Goal: Task Accomplishment & Management: Complete application form

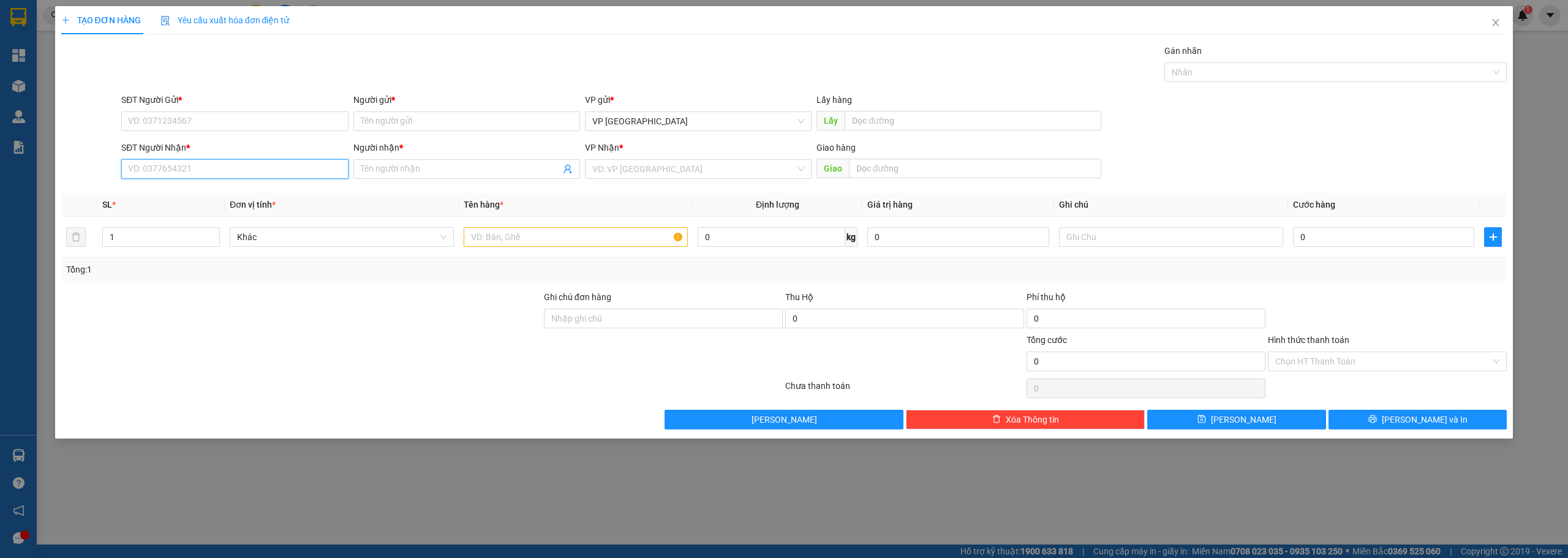
click at [231, 172] on input "SĐT Người Nhận *" at bounding box center [234, 169] width 226 height 20
paste input "0384007672"
type input "0384007672"
click at [185, 120] on input "SĐT Người Gửi *" at bounding box center [234, 121] width 226 height 20
paste input "0384007672"
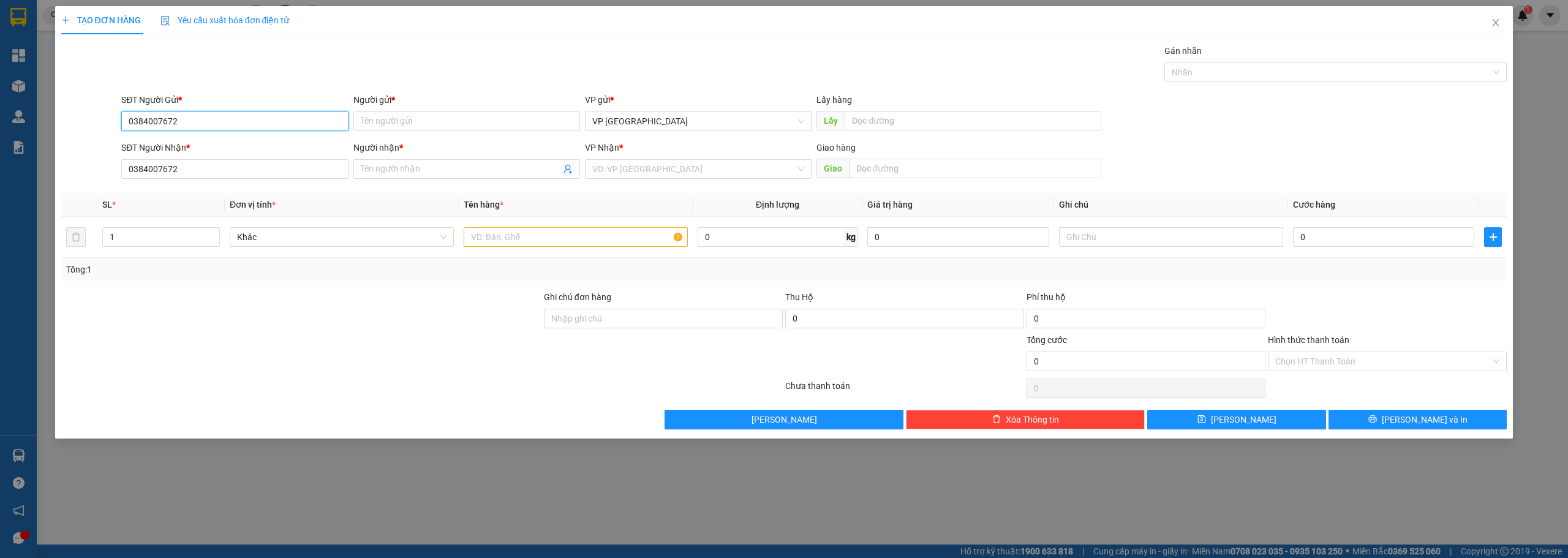
type input "0384007672"
click at [451, 128] on input "Người gửi *" at bounding box center [466, 121] width 226 height 20
paste input "oàn"
type input "hooàng anh"
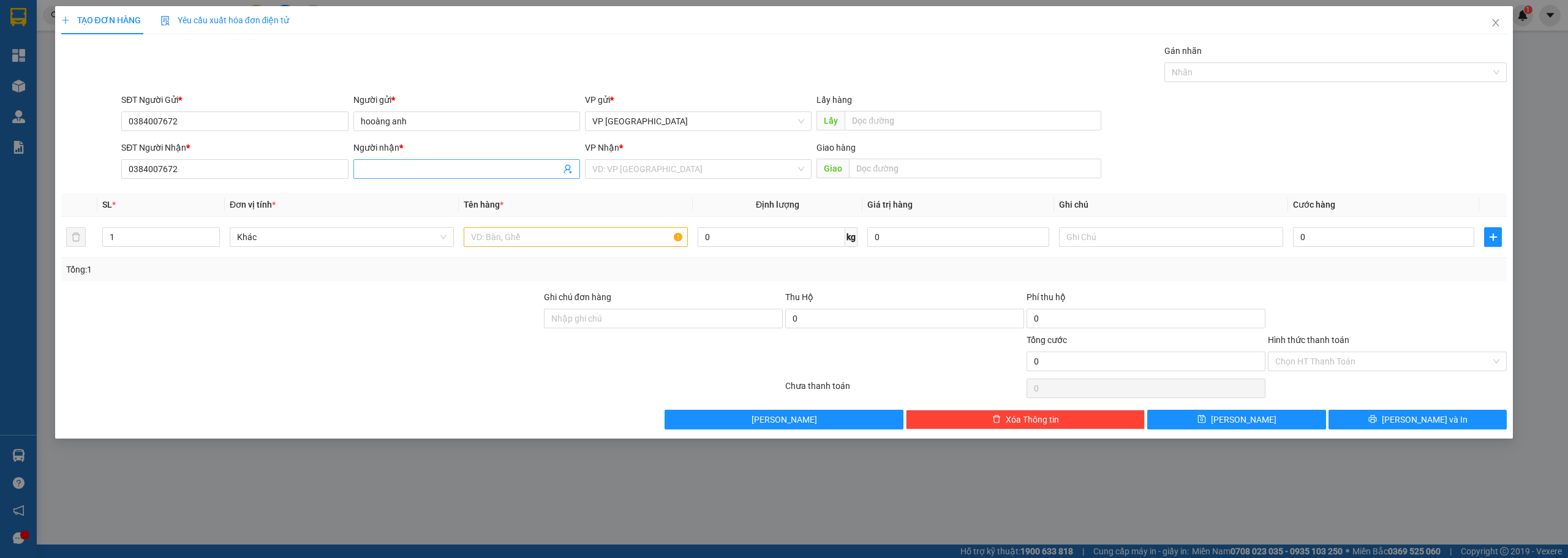
drag, startPoint x: 436, startPoint y: 122, endPoint x: 386, endPoint y: 172, distance: 70.7
click at [386, 172] on input "Người nhận *" at bounding box center [461, 169] width 200 height 13
click at [386, 171] on input "Người nhận *" at bounding box center [461, 169] width 200 height 13
paste input "òa"
paste input "oàn"
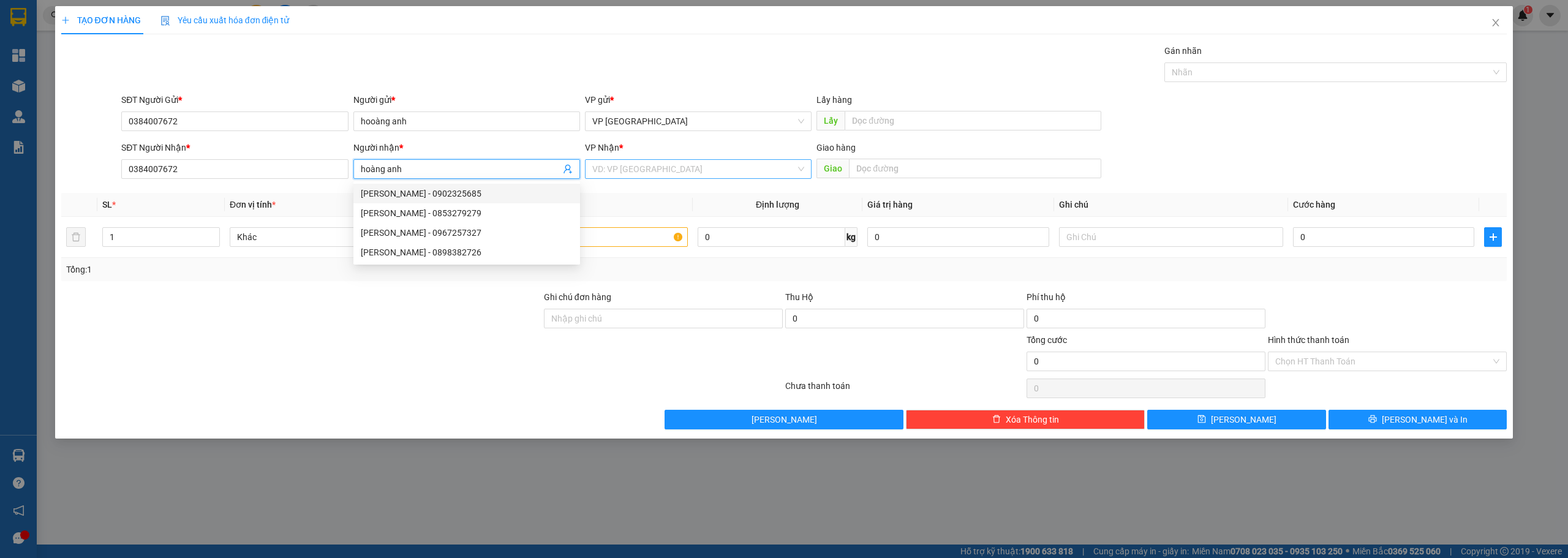
type input "hoàng anh"
click at [630, 163] on input "search" at bounding box center [693, 169] width 204 height 18
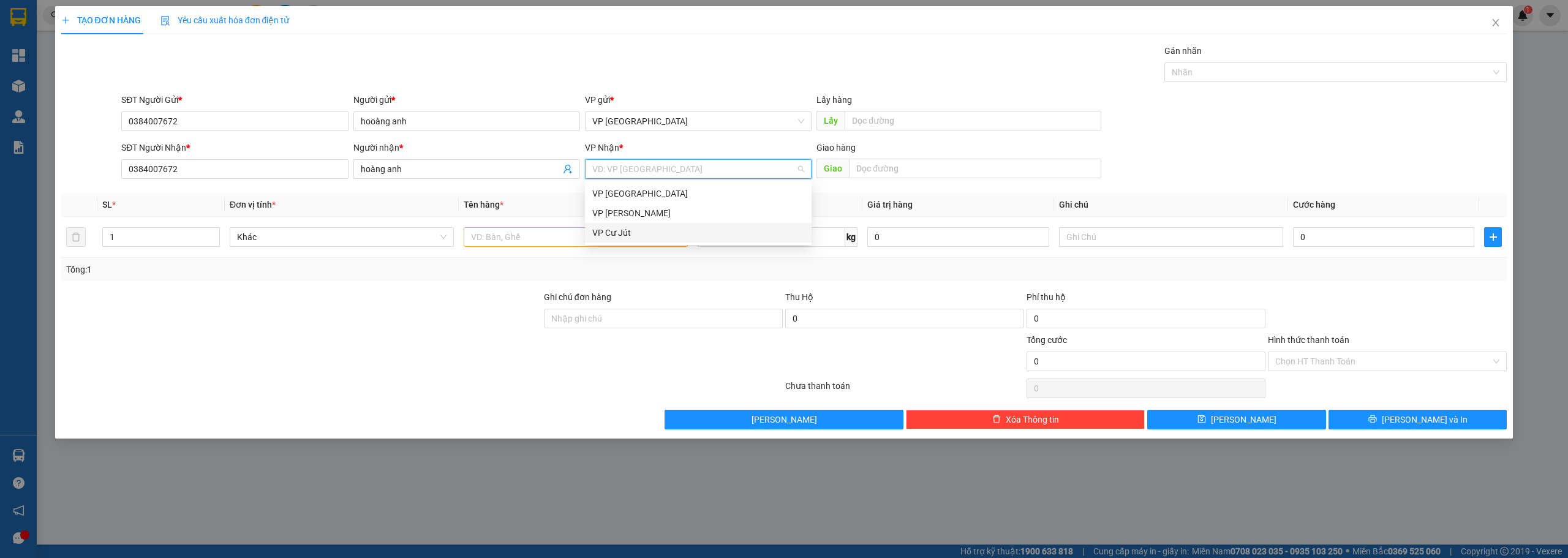
click at [626, 232] on div "VP Cư Jút" at bounding box center [698, 233] width 212 height 13
click at [148, 240] on input "1" at bounding box center [161, 237] width 116 height 18
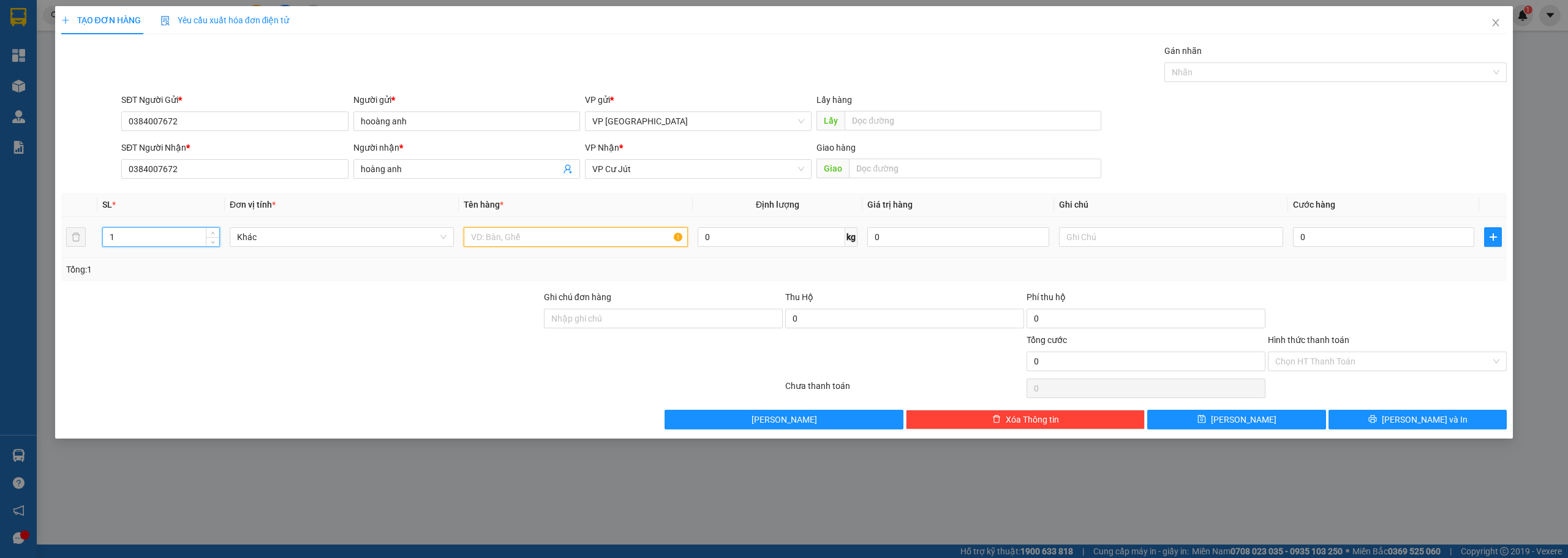
click at [516, 239] on input "text" at bounding box center [575, 237] width 224 height 20
paste input "á"
type input "xe ga"
click at [1315, 234] on input "0" at bounding box center [1383, 237] width 181 height 20
type input "3"
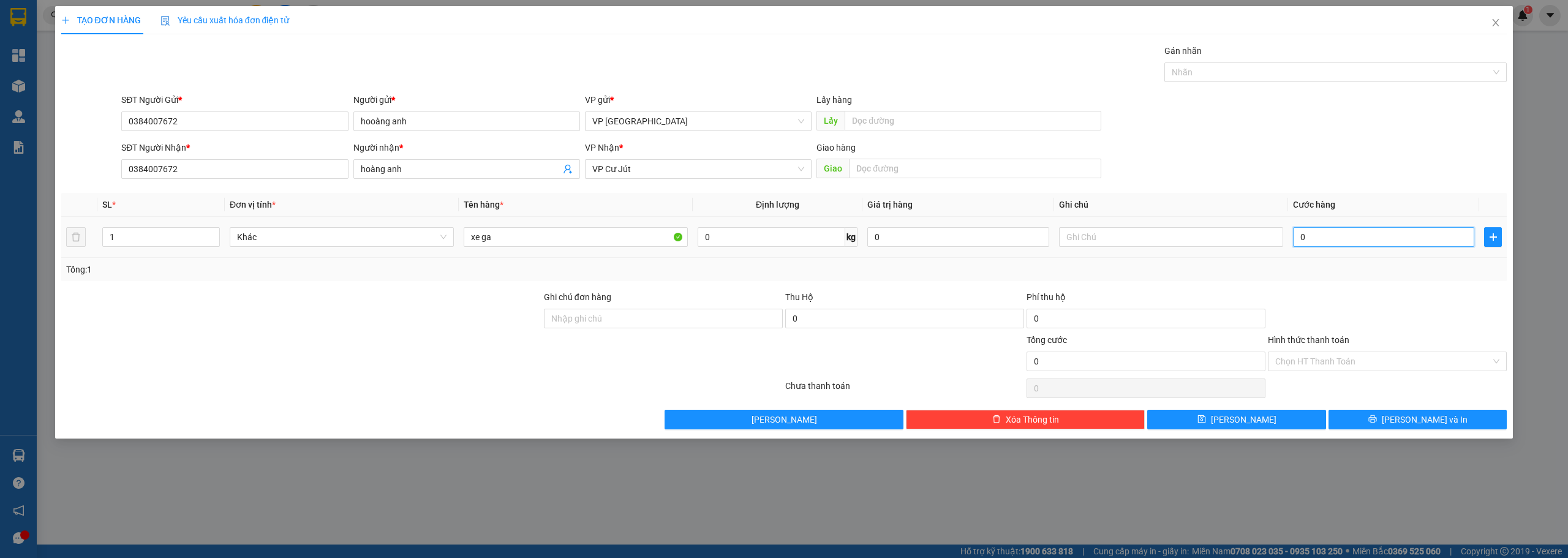
type input "3"
type input "34"
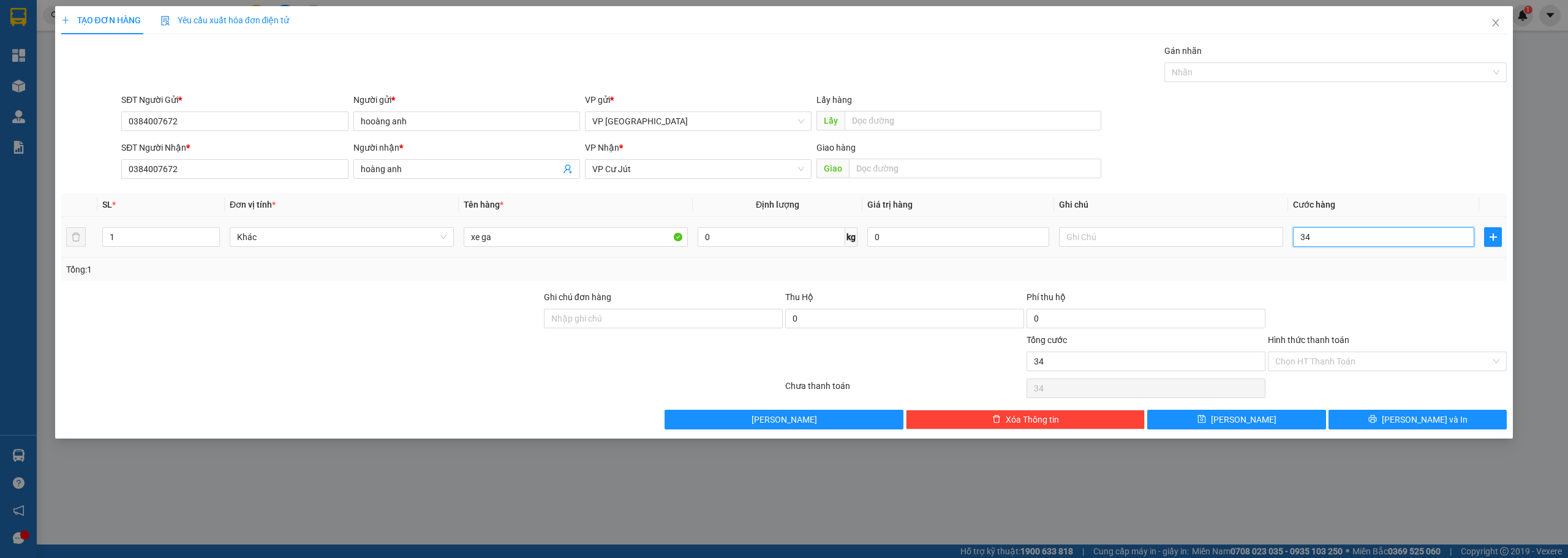
type input "340"
type input "3.400"
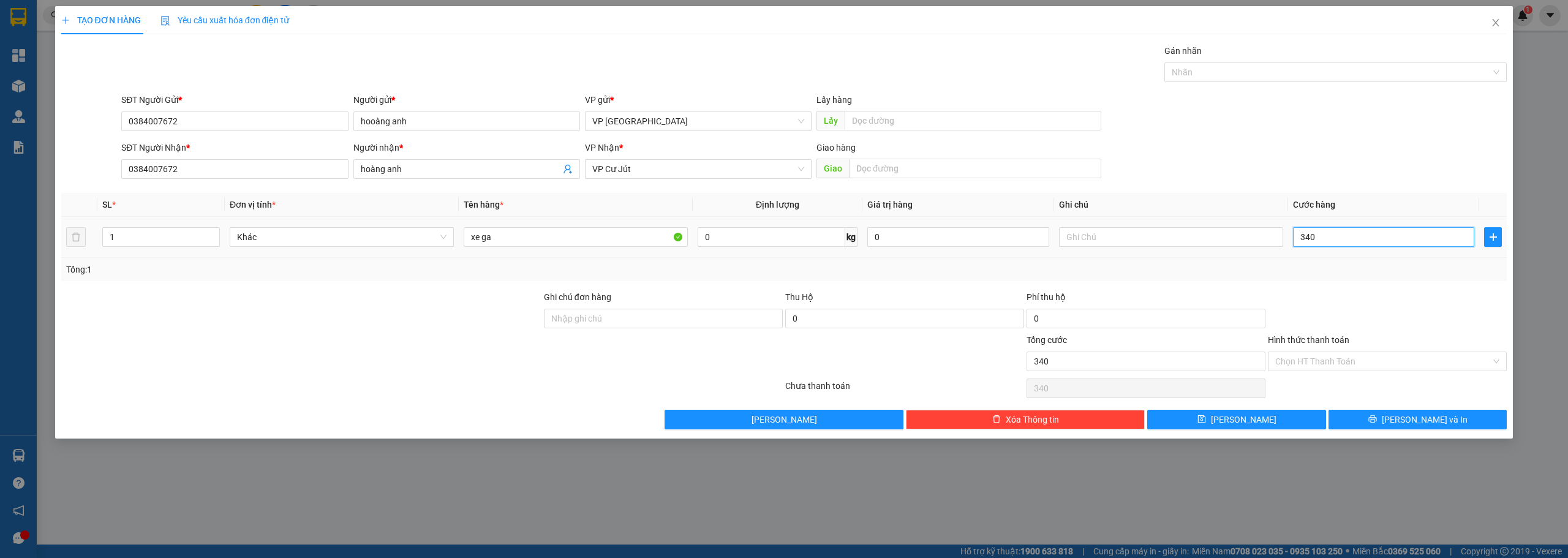
type input "3.400"
type input "34.000"
type input "340.000"
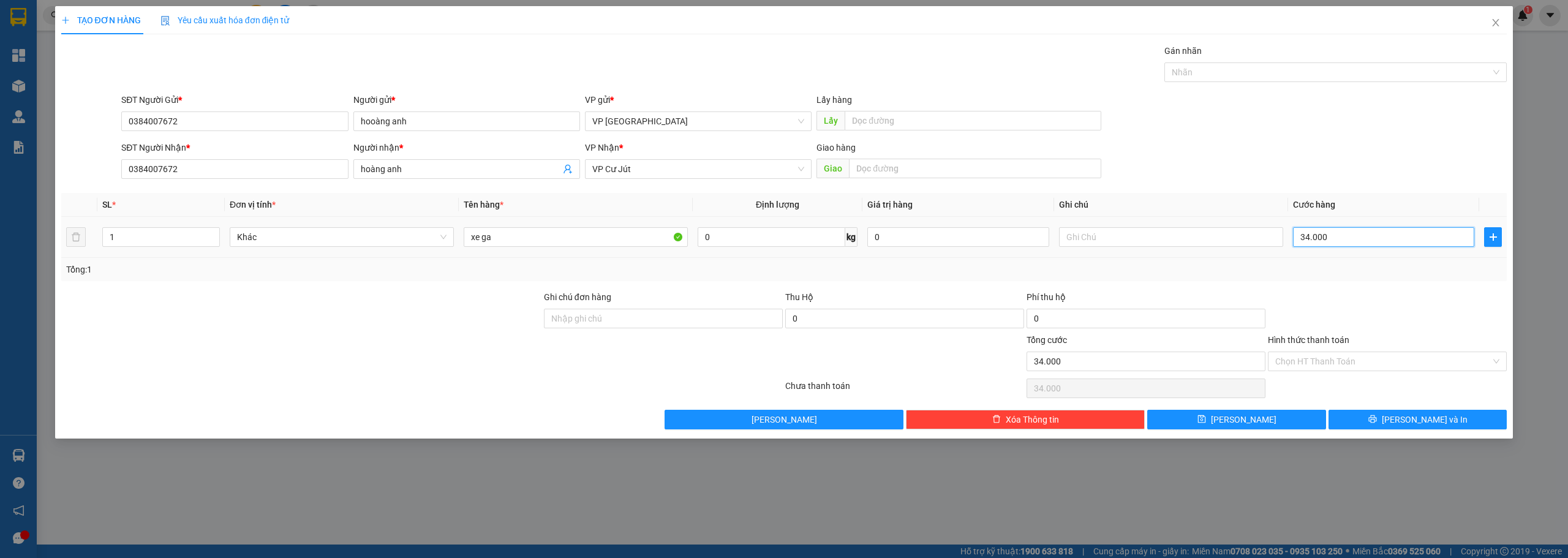
type input "340.000"
click at [567, 326] on input "Ghi chú đơn hàng" at bounding box center [663, 318] width 239 height 20
paste input "ọ"
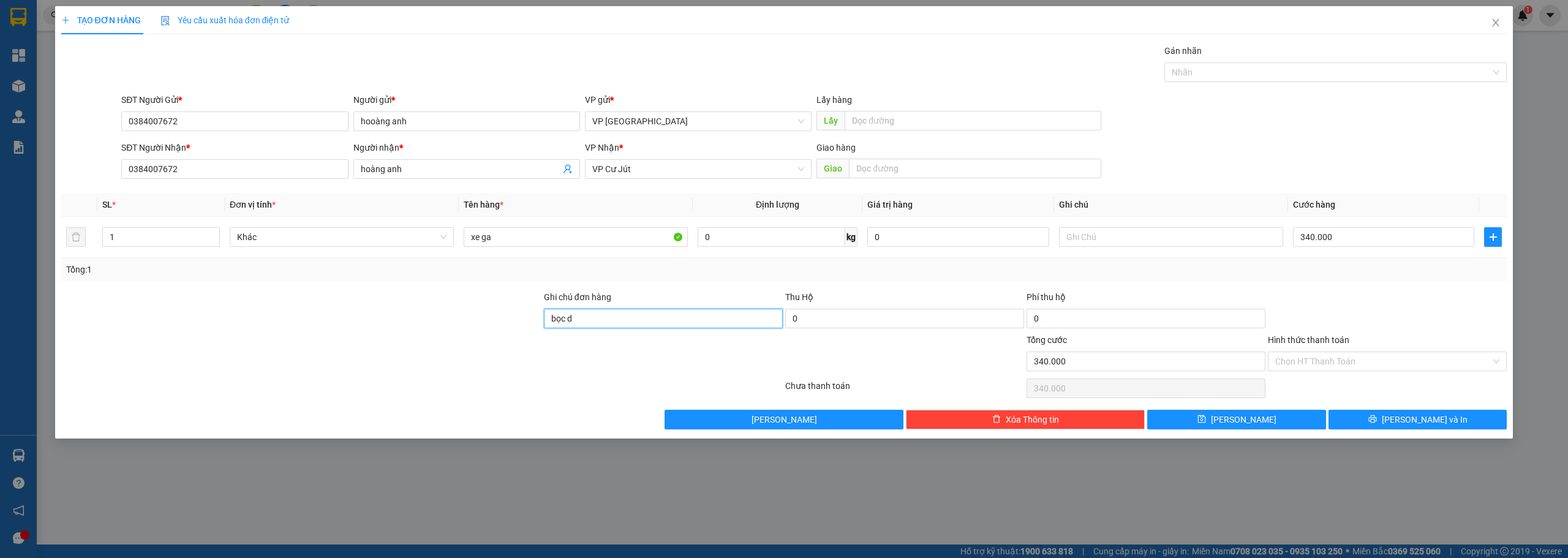
paste input "ù"
paste input "á"
type input "bọc dùm khách"
click at [1404, 425] on button "[PERSON_NAME] và In" at bounding box center [1418, 419] width 179 height 20
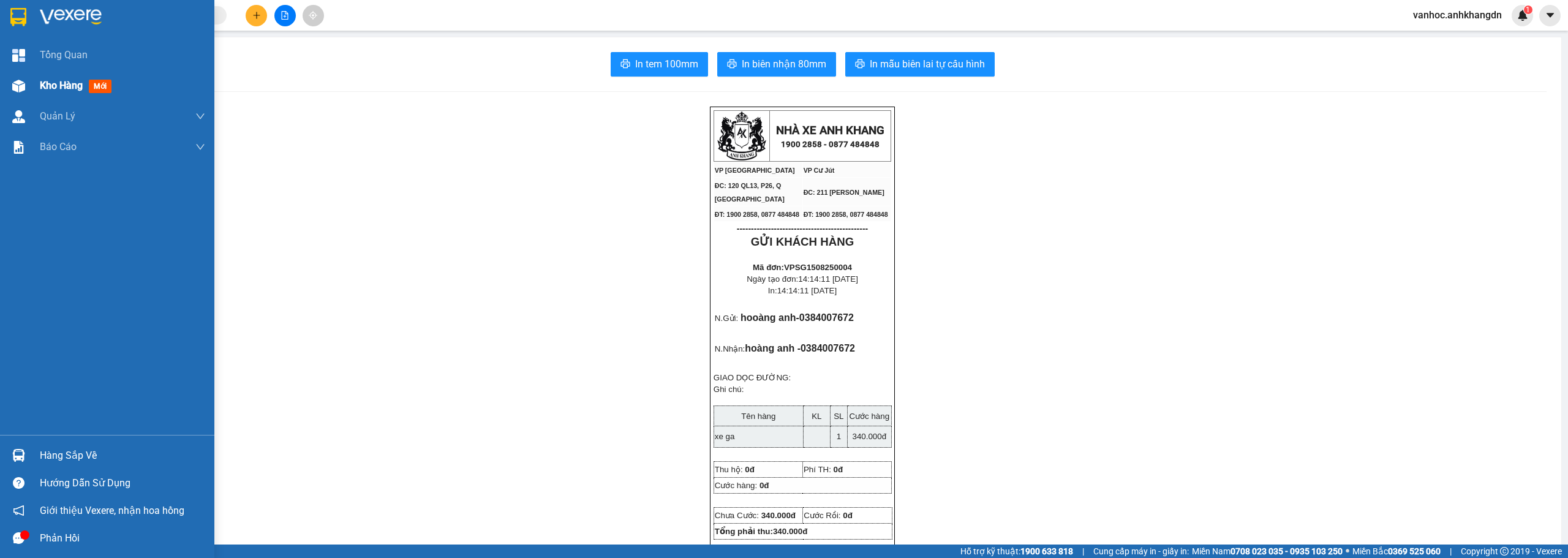
click at [65, 87] on span "Kho hàng" at bounding box center [61, 85] width 43 height 12
